Goal: Go to known website: Access a specific website the user already knows

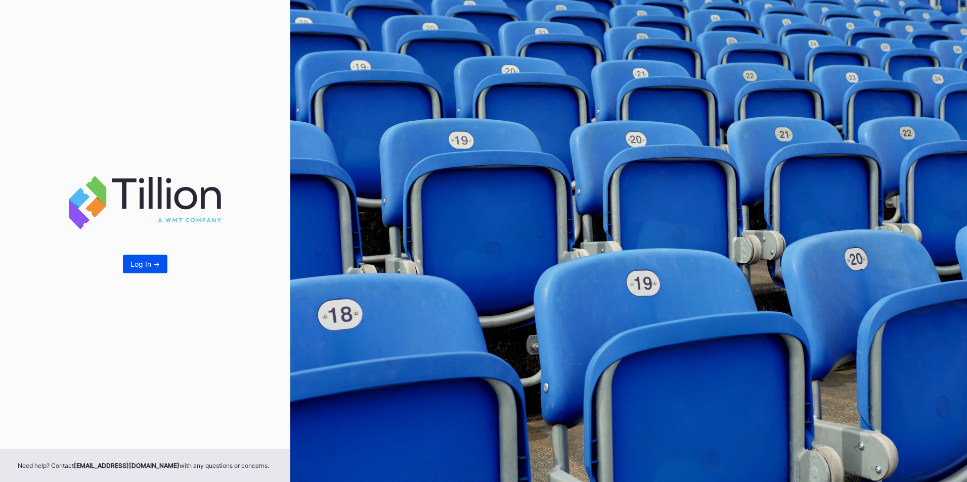
click at [152, 273] on button "Log In ->" at bounding box center [145, 264] width 44 height 19
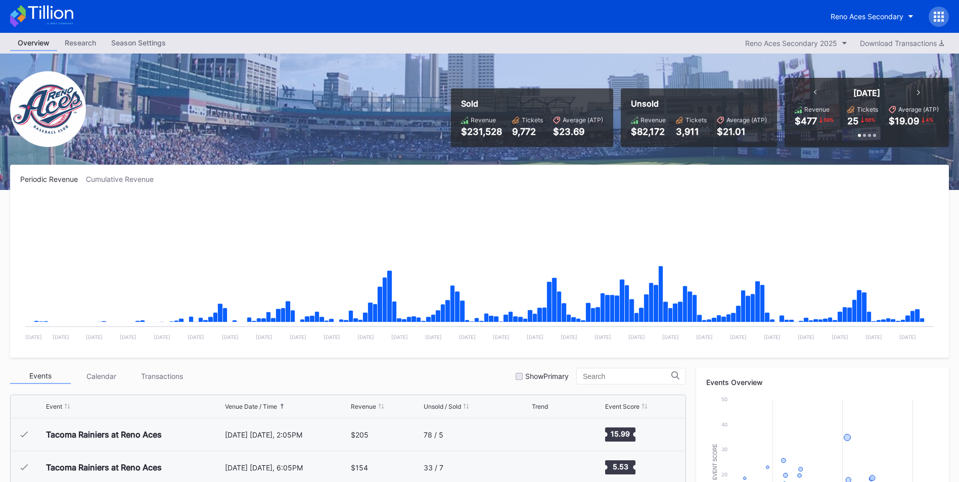
scroll to position [2167, 0]
